Goal: Information Seeking & Learning: Learn about a topic

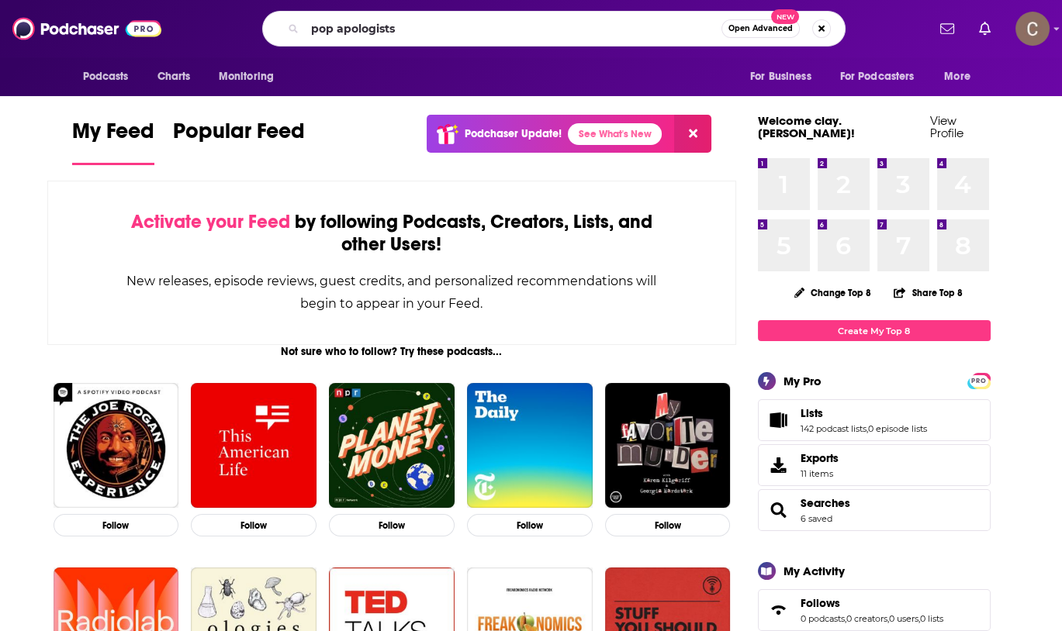
type input "pop apologists"
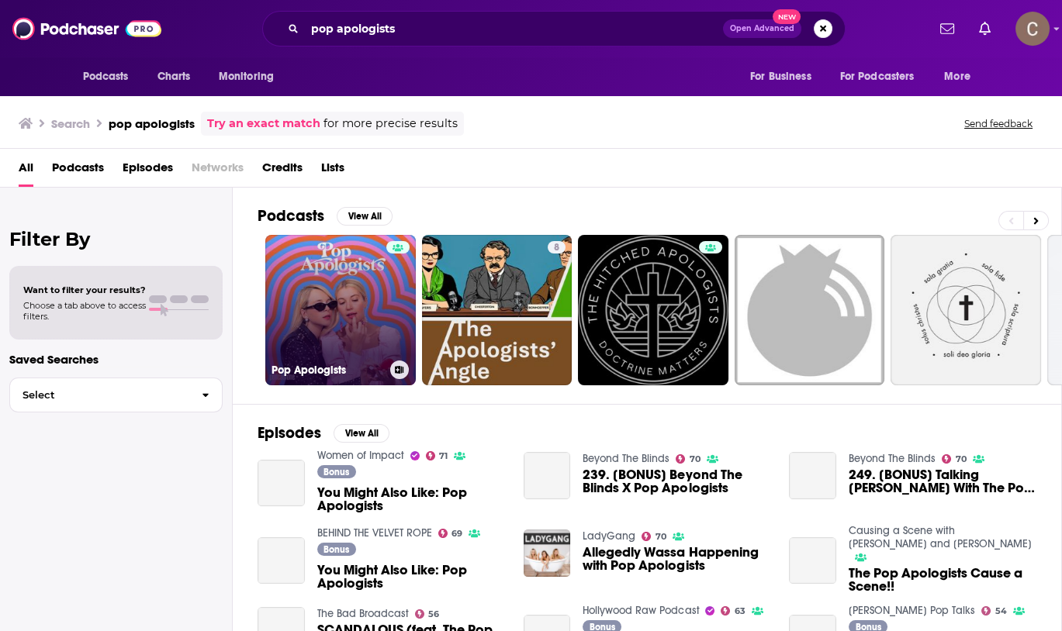
click at [346, 288] on link "Pop Apologists" at bounding box center [340, 310] width 150 height 150
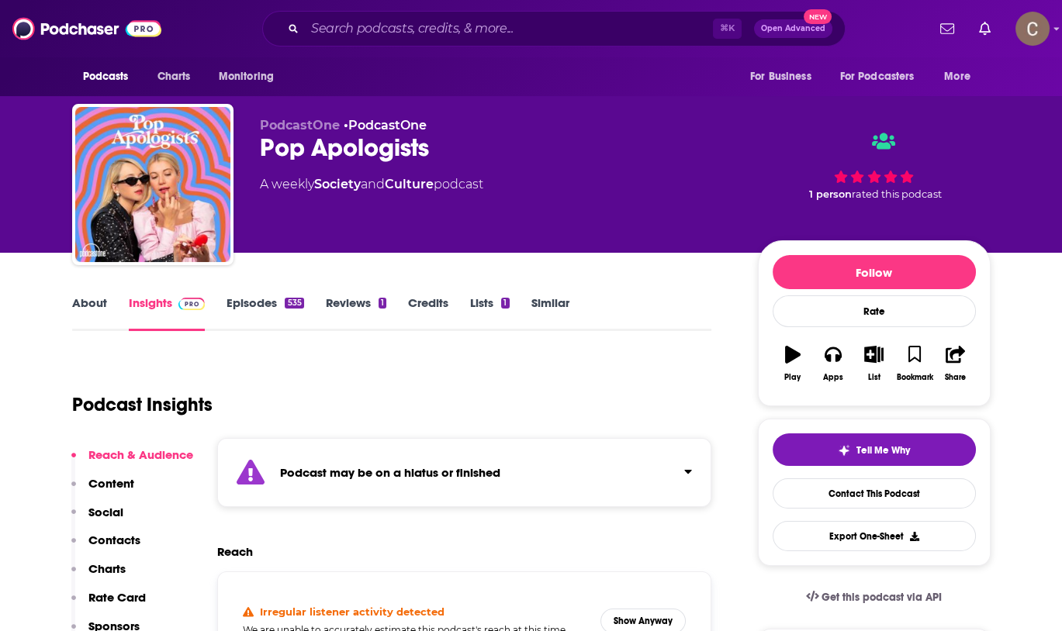
click at [653, 469] on div "Podcast may be on a hiatus or finished" at bounding box center [464, 472] width 495 height 69
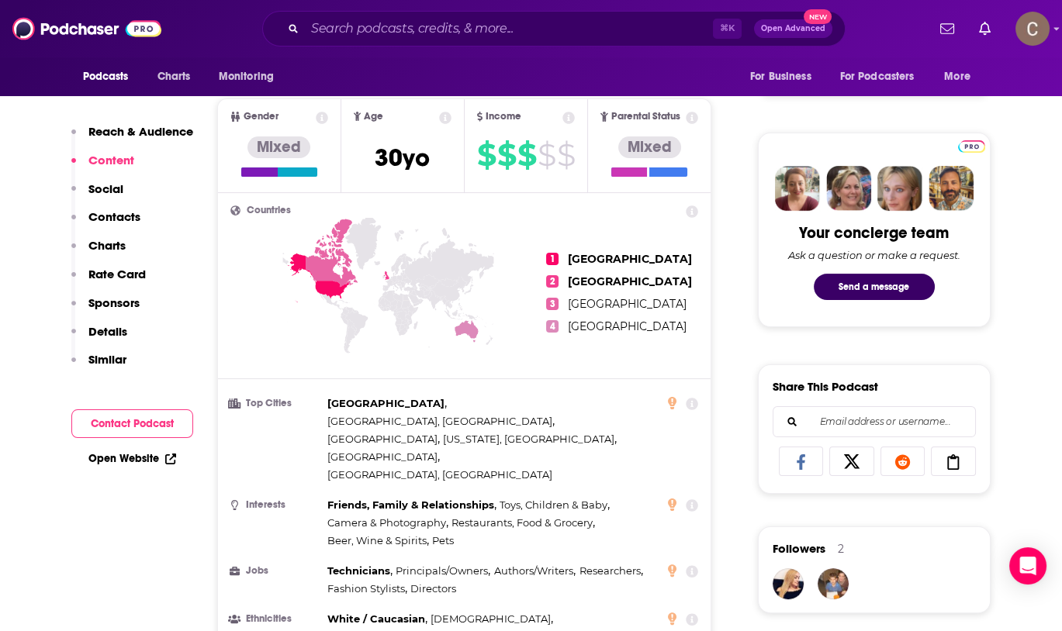
scroll to position [471, 0]
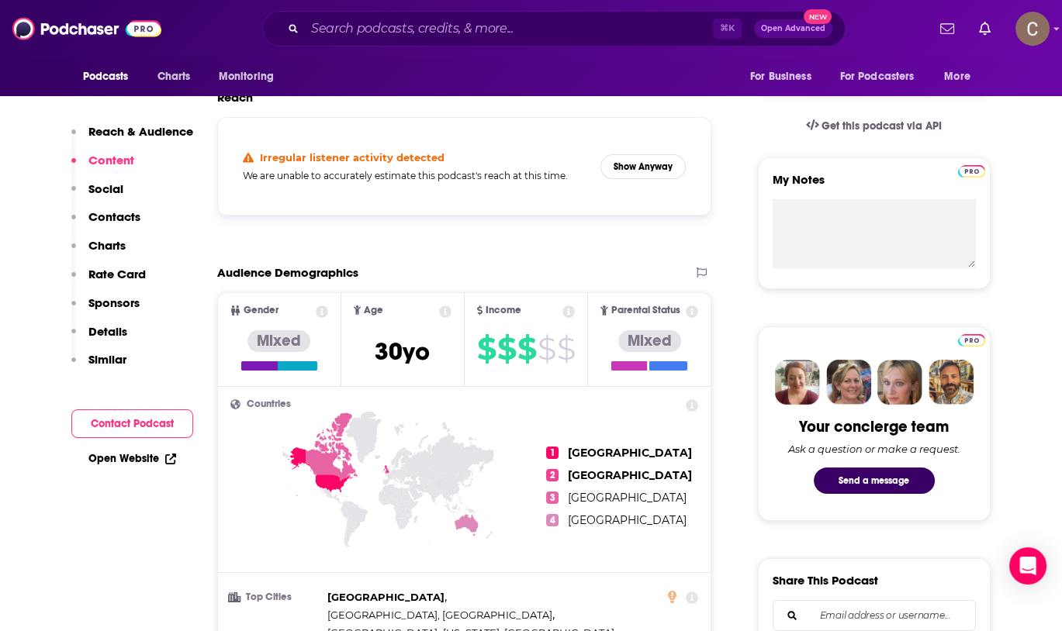
click at [416, 44] on div "⌘ K Open Advanced New" at bounding box center [553, 29] width 583 height 36
click at [416, 25] on input "Search podcasts, credits, & more..." at bounding box center [509, 28] width 408 height 25
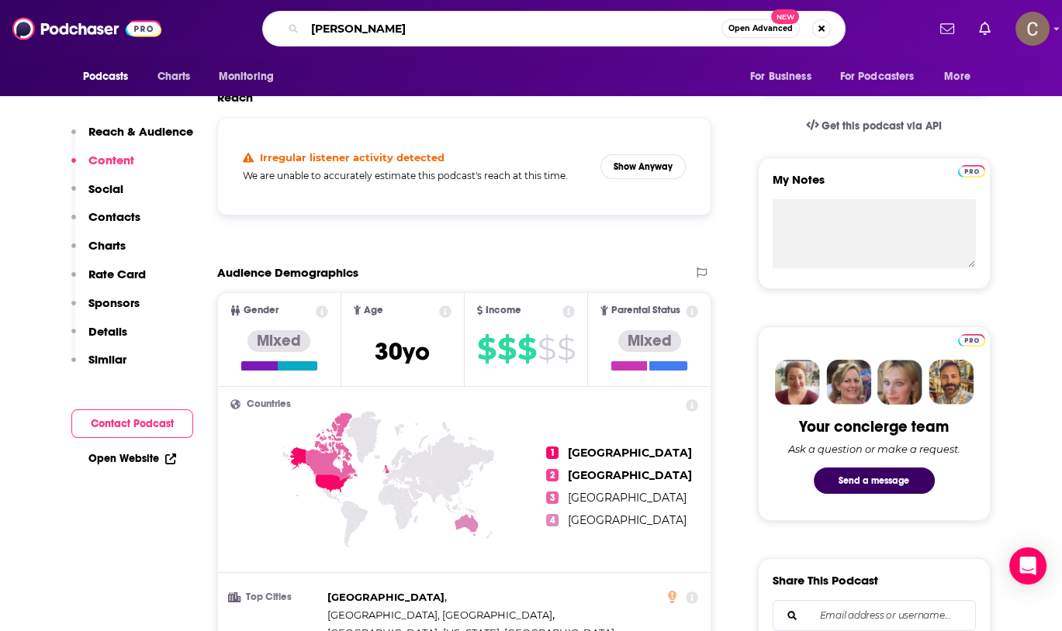
type input "keke palmer"
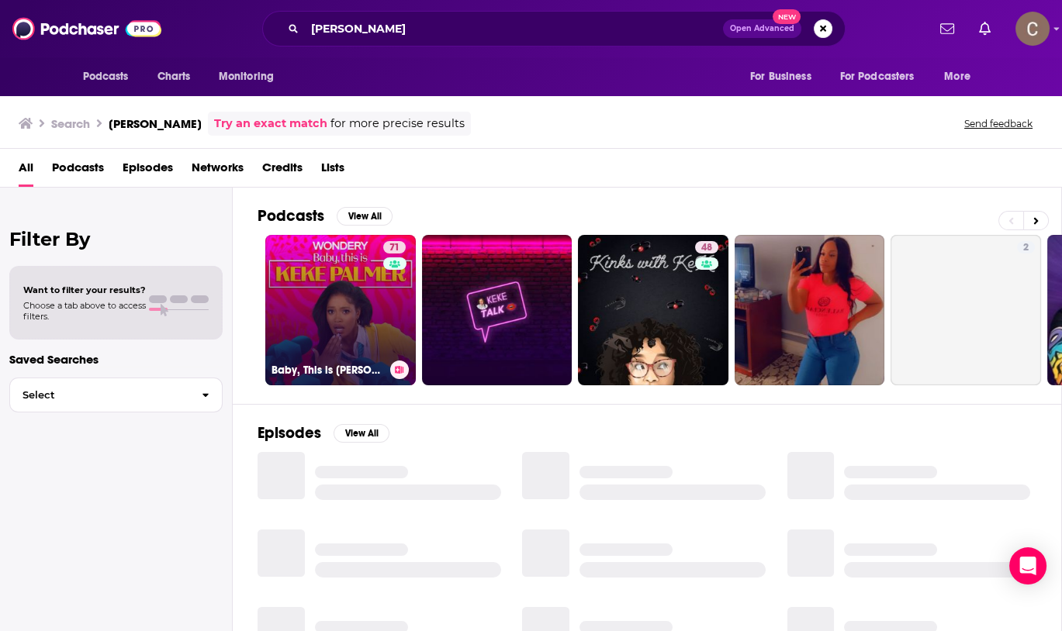
click at [338, 303] on link "71 Baby, This is Keke Palmer" at bounding box center [340, 310] width 150 height 150
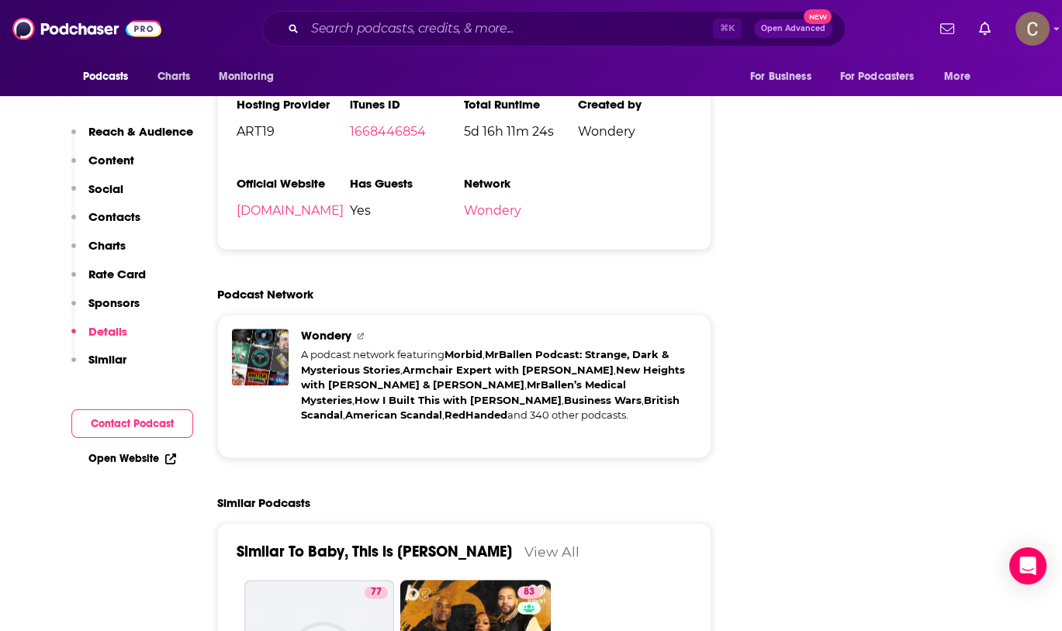
scroll to position [3437, 0]
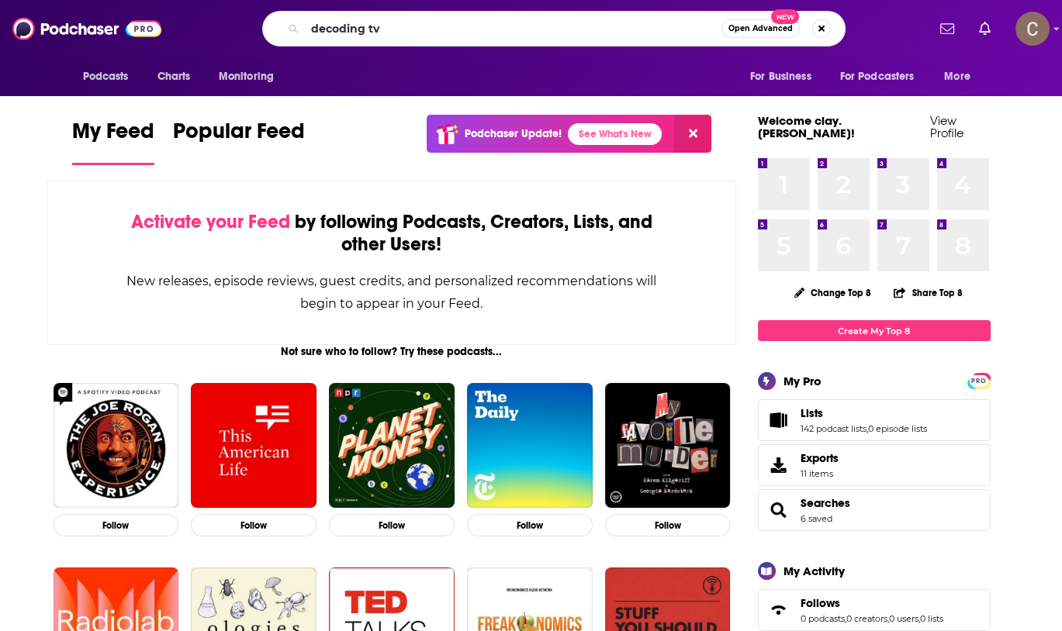
type input "decoding tv"
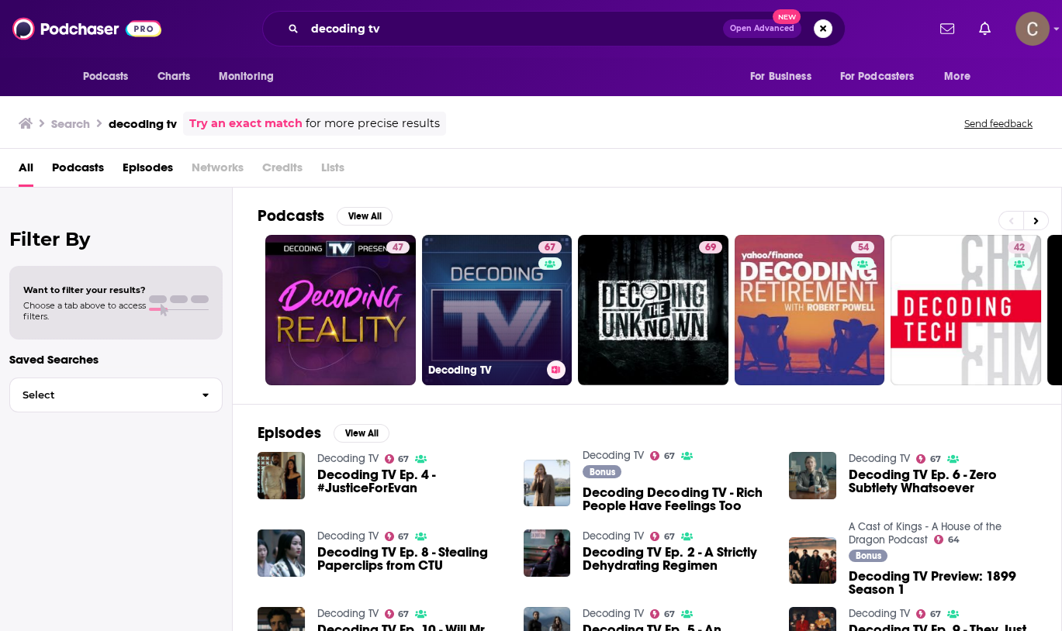
click at [511, 342] on link "67 Decoding TV" at bounding box center [497, 310] width 150 height 150
